Goal: Information Seeking & Learning: Learn about a topic

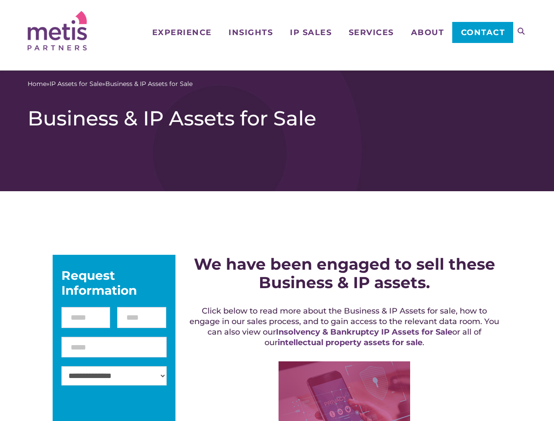
click at [521, 31] on icon at bounding box center [521, 31] width 7 height 7
